Goal: Communication & Community: Answer question/provide support

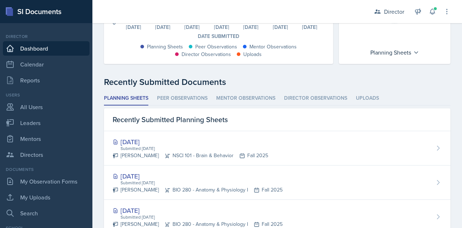
scroll to position [152, 0]
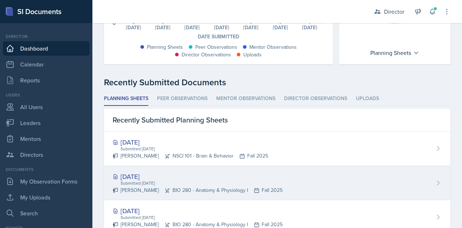
click at [149, 175] on div "[DATE]" at bounding box center [198, 176] width 170 height 10
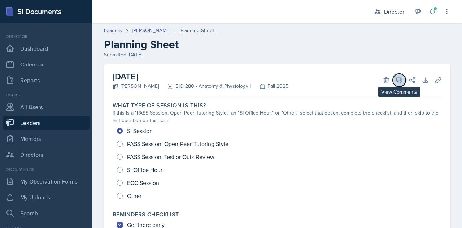
click at [396, 82] on icon at bounding box center [399, 80] width 7 height 7
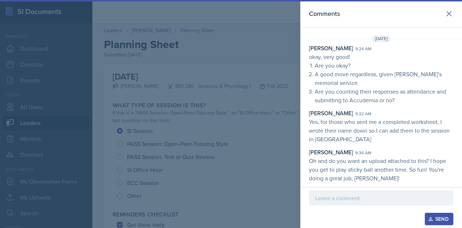
click at [250, 39] on div at bounding box center [231, 114] width 462 height 228
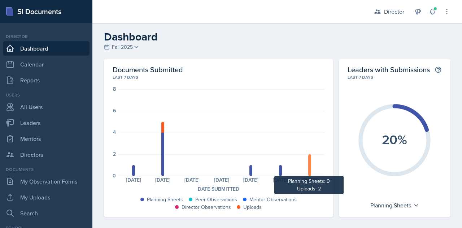
click at [308, 171] on div at bounding box center [309, 165] width 3 height 22
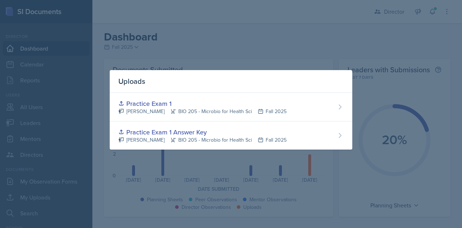
click at [283, 36] on div at bounding box center [231, 114] width 462 height 228
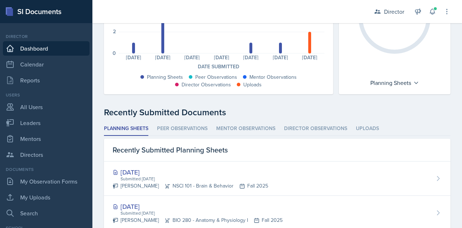
scroll to position [123, 0]
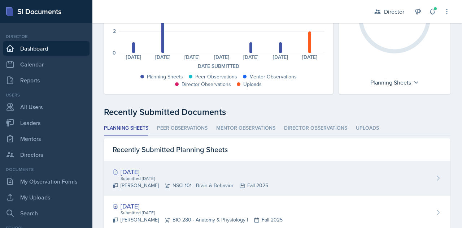
click at [154, 174] on div "[DATE]" at bounding box center [191, 172] width 156 height 10
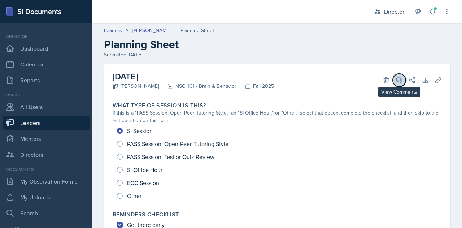
click at [396, 79] on icon at bounding box center [399, 80] width 7 height 7
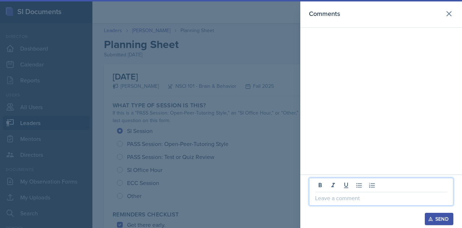
click at [337, 197] on p at bounding box center [381, 197] width 132 height 9
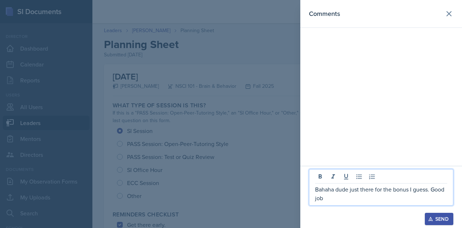
click at [335, 188] on p "Bahaha dude just there for the bonus I guess. Good job" at bounding box center [381, 193] width 132 height 17
click at [345, 200] on p "Bahaha, dude just there for the bonus I guess. Good job" at bounding box center [381, 193] width 132 height 17
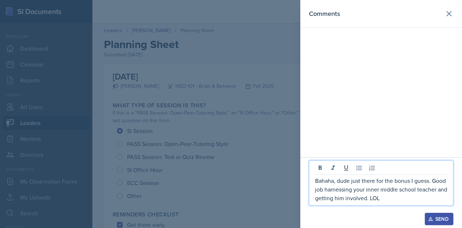
click at [377, 200] on p "Bahaha, dude just there for the bonus I guess. Good job harnessing your inner m…" at bounding box center [381, 189] width 132 height 26
click at [409, 200] on p "Bahaha, dude just there for the bonus I guess. Good job harnessing your inner m…" at bounding box center [381, 189] width 132 height 26
click at [437, 218] on div "Send" at bounding box center [438, 219] width 19 height 6
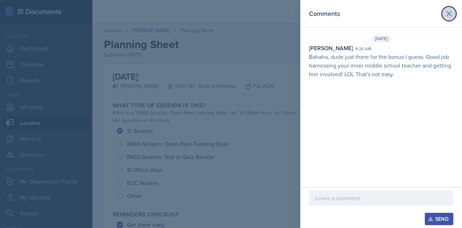
click at [447, 16] on icon at bounding box center [449, 13] width 9 height 9
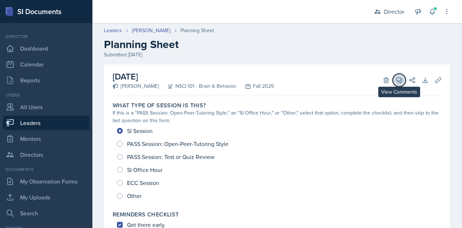
click at [396, 82] on icon at bounding box center [399, 80] width 7 height 7
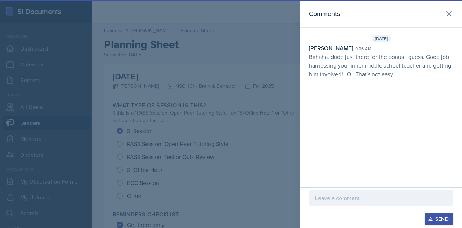
click at [284, 91] on div at bounding box center [231, 114] width 462 height 228
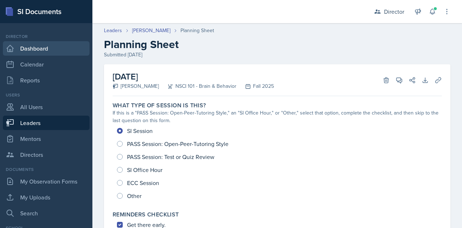
click at [27, 48] on link "Dashboard" at bounding box center [46, 48] width 87 height 14
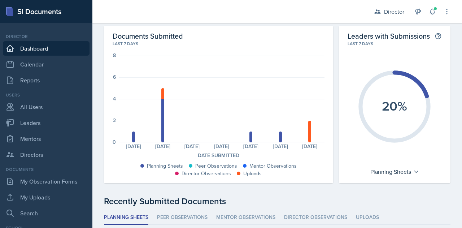
scroll to position [36, 0]
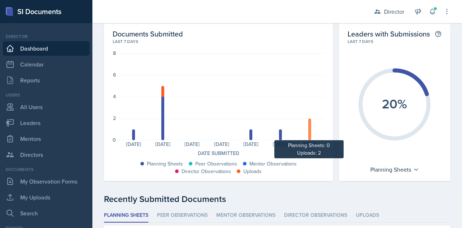
click at [308, 131] on div at bounding box center [309, 129] width 3 height 22
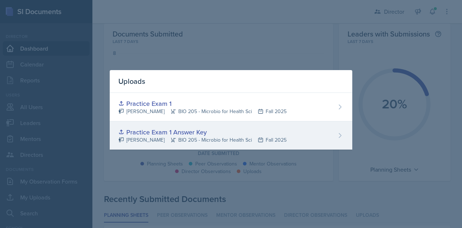
click at [148, 132] on div "Practice Exam 1 Answer Key" at bounding box center [202, 132] width 168 height 10
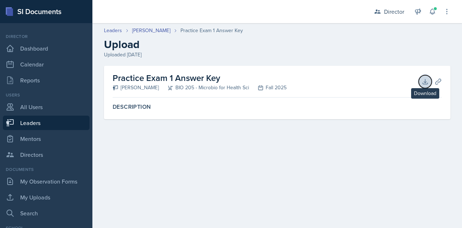
click at [427, 81] on icon at bounding box center [424, 81] width 7 height 7
